Goal: Information Seeking & Learning: Find specific fact

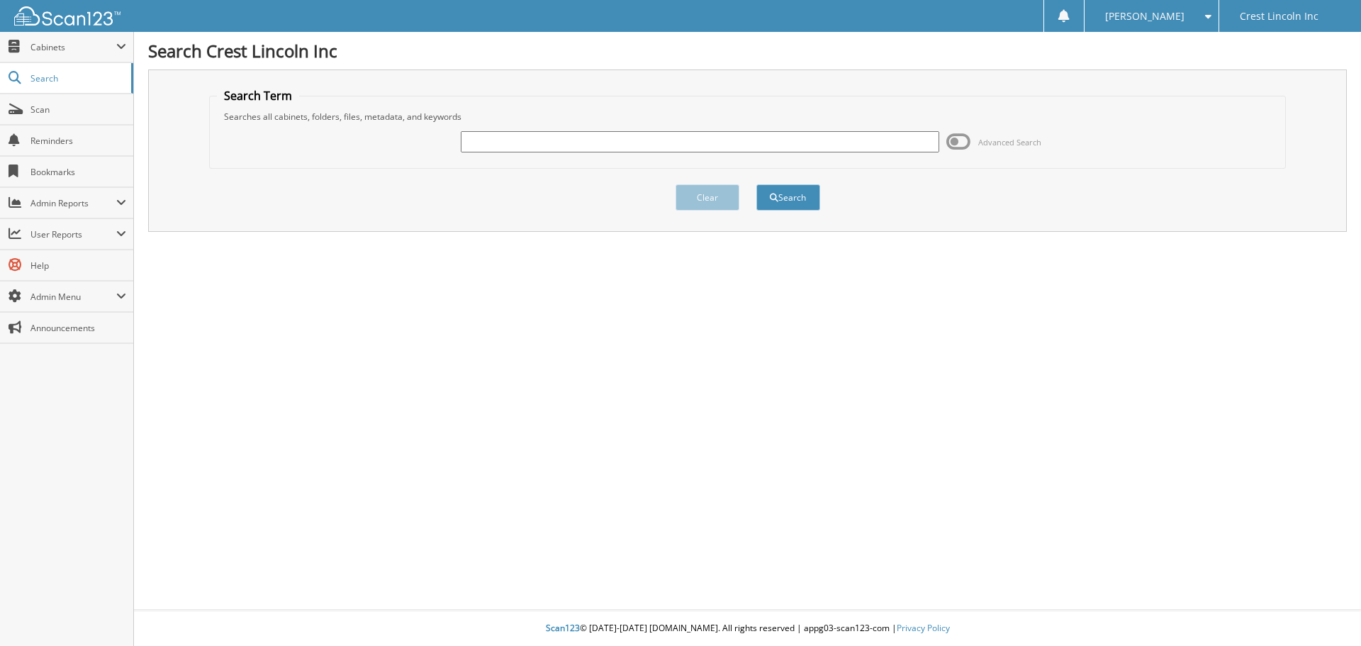
click at [823, 147] on input "text" at bounding box center [700, 141] width 478 height 21
type input "lctp548"
click at [756, 184] on button "Search" at bounding box center [788, 197] width 64 height 26
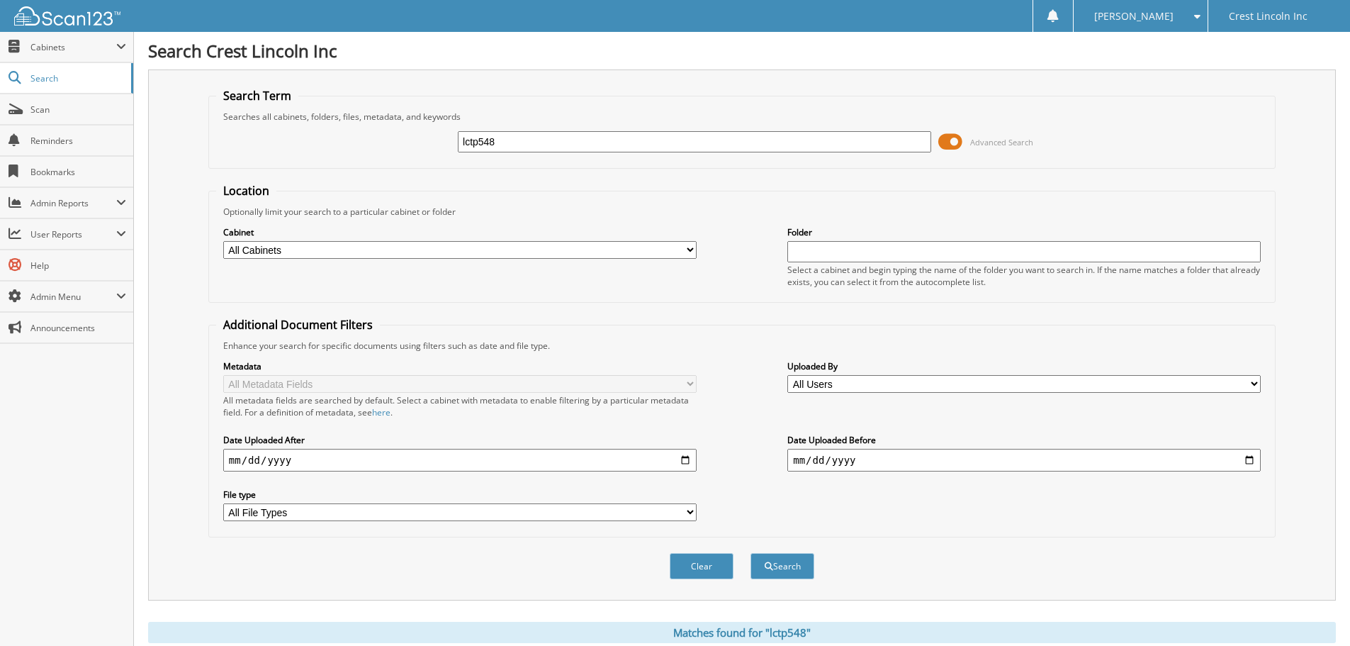
click at [951, 141] on span at bounding box center [951, 141] width 24 height 21
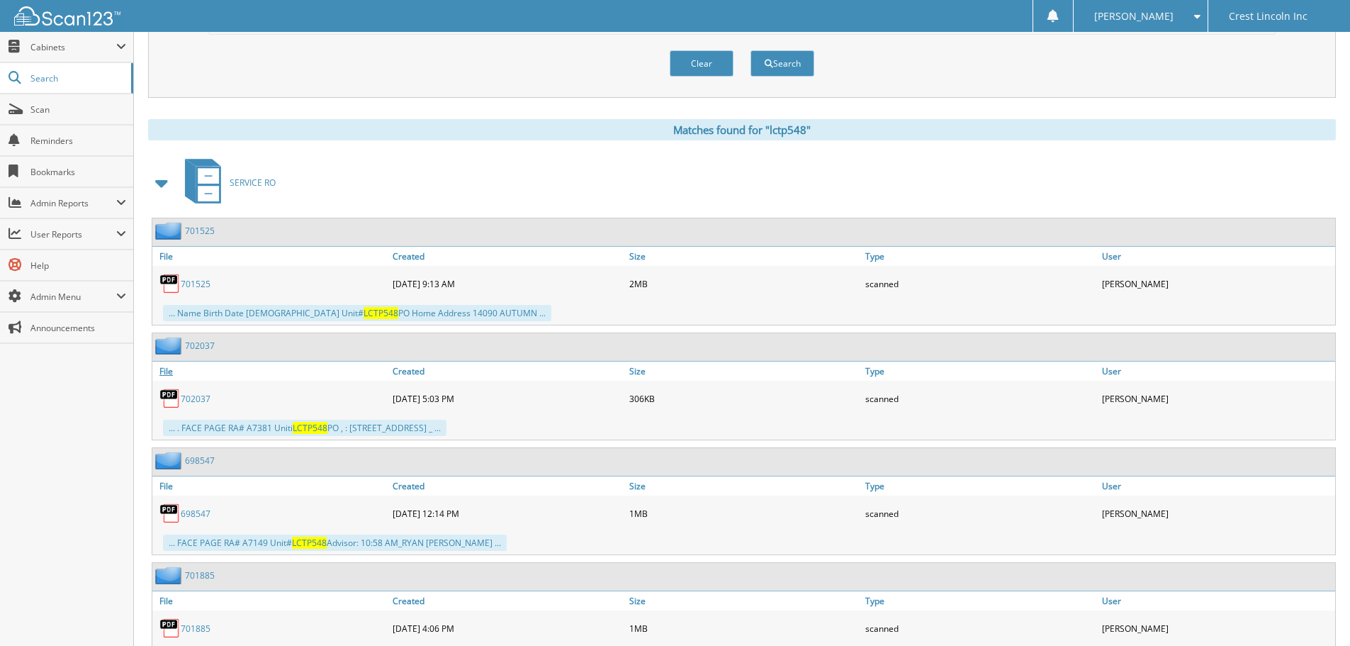
scroll to position [142, 0]
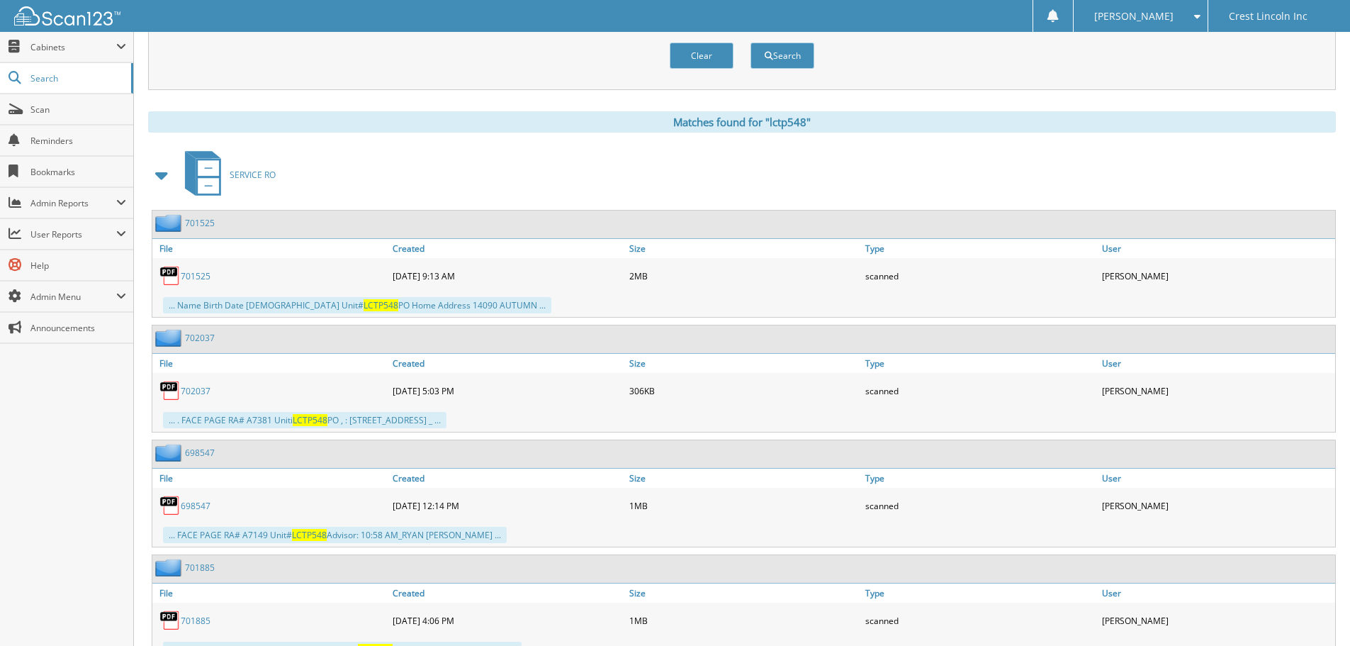
click at [157, 174] on span at bounding box center [162, 175] width 20 height 26
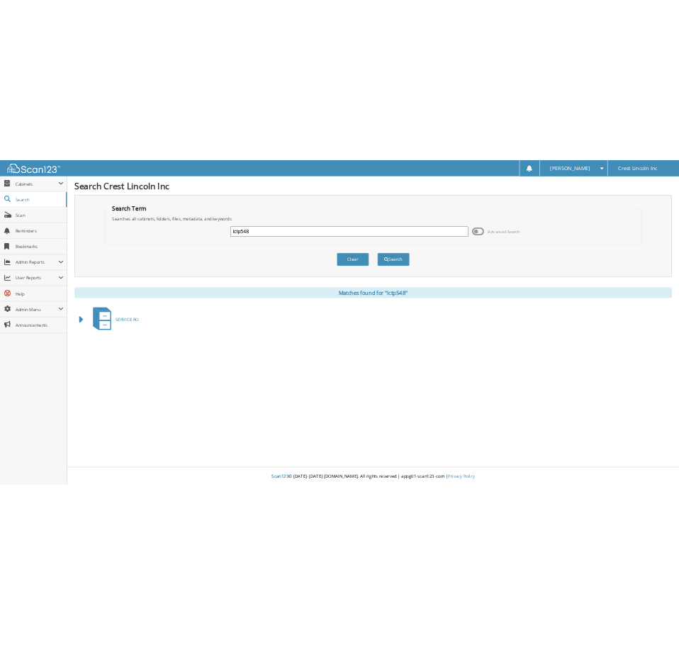
scroll to position [0, 0]
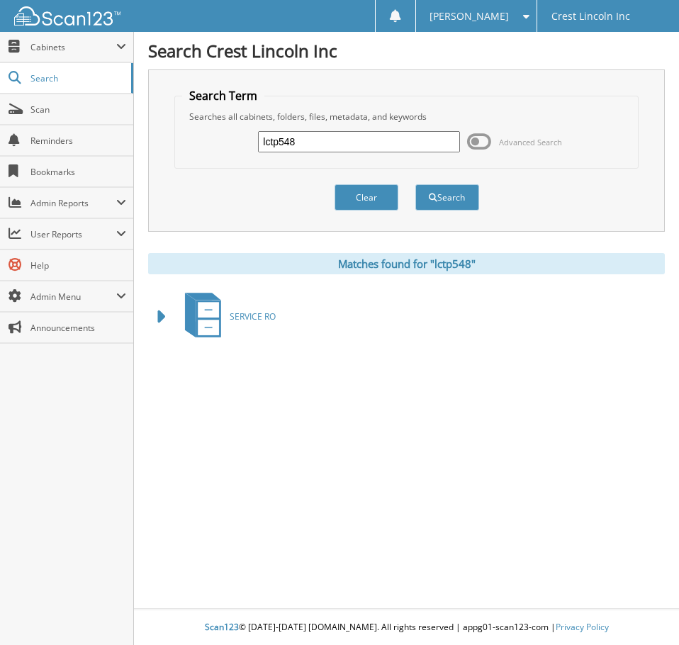
drag, startPoint x: 308, startPoint y: 139, endPoint x: 230, endPoint y: 140, distance: 78.7
click at [230, 139] on div "lctp548 Advanced Search" at bounding box center [406, 142] width 448 height 38
type input "LCTP561"
click at [415, 184] on button "Search" at bounding box center [447, 197] width 64 height 26
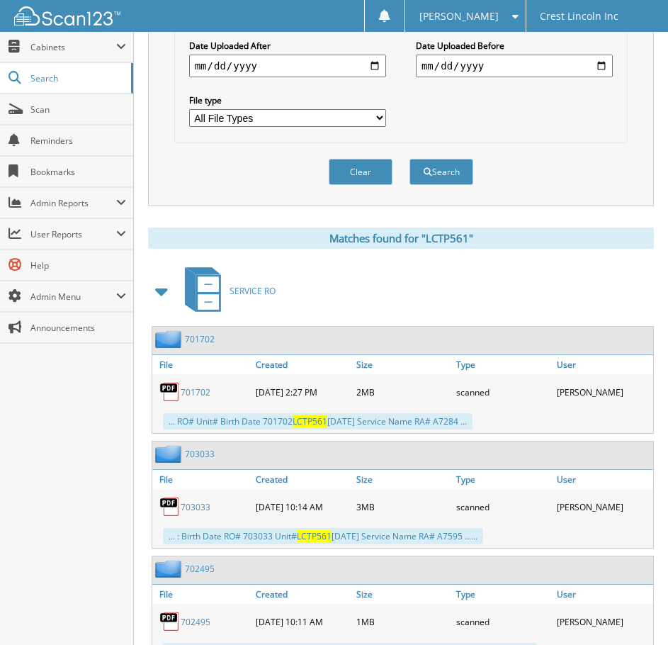
scroll to position [638, 0]
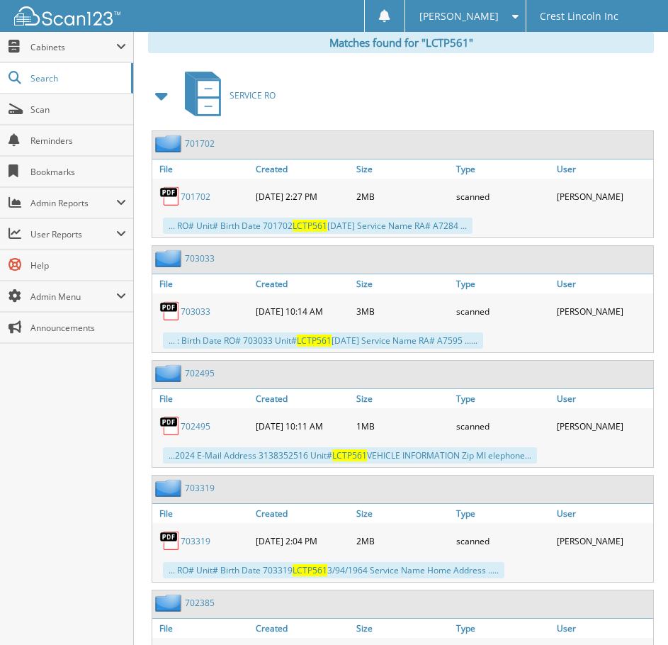
click at [163, 95] on span at bounding box center [162, 96] width 20 height 26
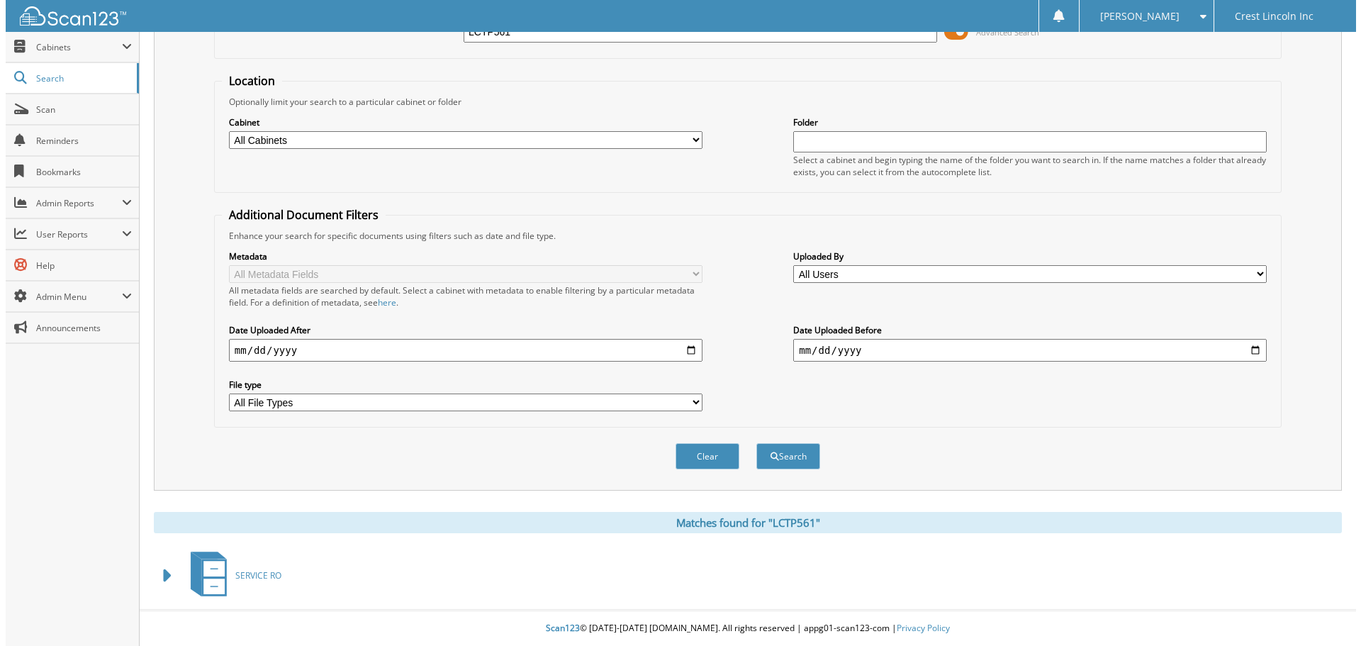
scroll to position [0, 0]
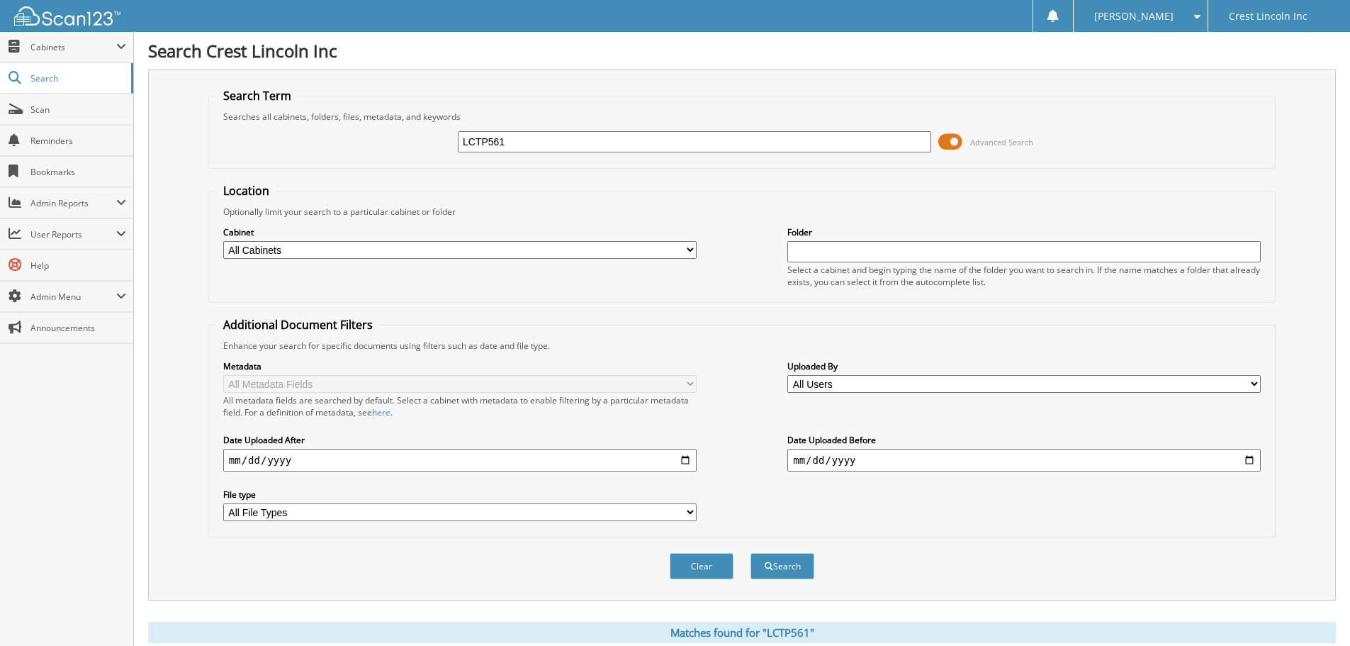
click at [668, 140] on span at bounding box center [951, 141] width 24 height 21
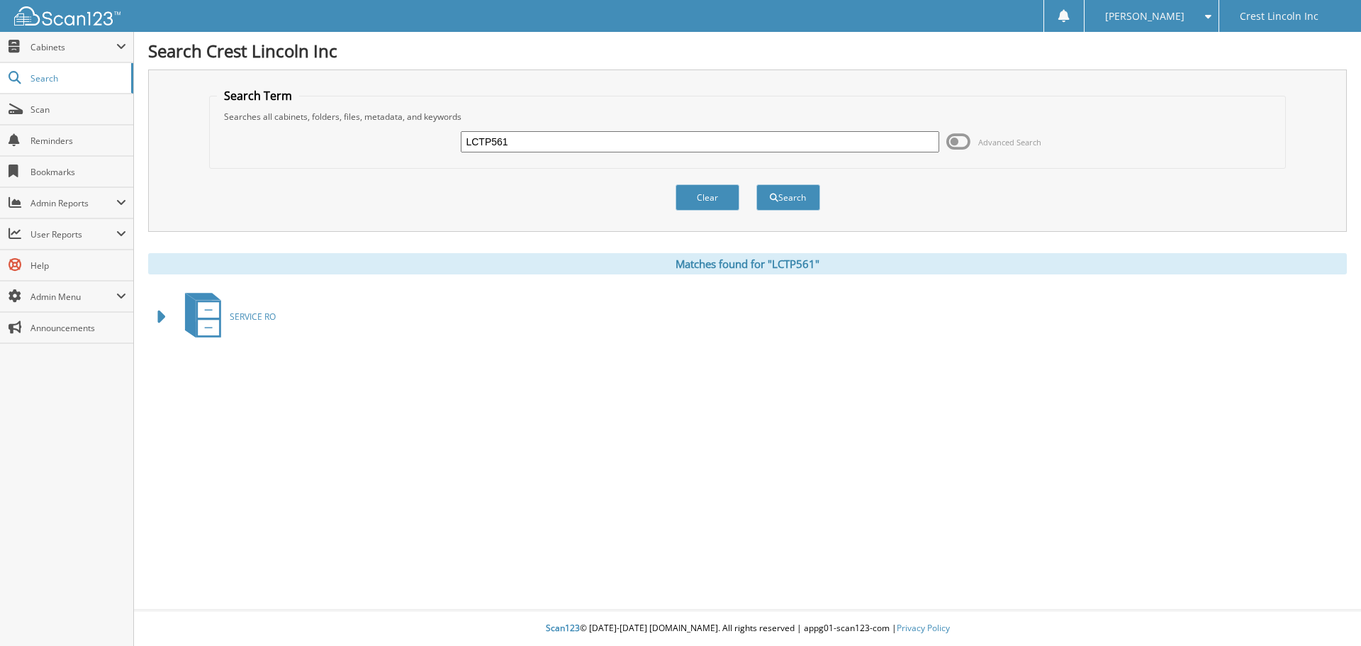
drag, startPoint x: 525, startPoint y: 138, endPoint x: 417, endPoint y: 123, distance: 108.8
click at [417, 123] on div "LCTP561 Advanced Search" at bounding box center [748, 142] width 1062 height 38
click at [668, 198] on div "Clear Search" at bounding box center [748, 197] width 1078 height 57
